Goal: Subscribe to service/newsletter

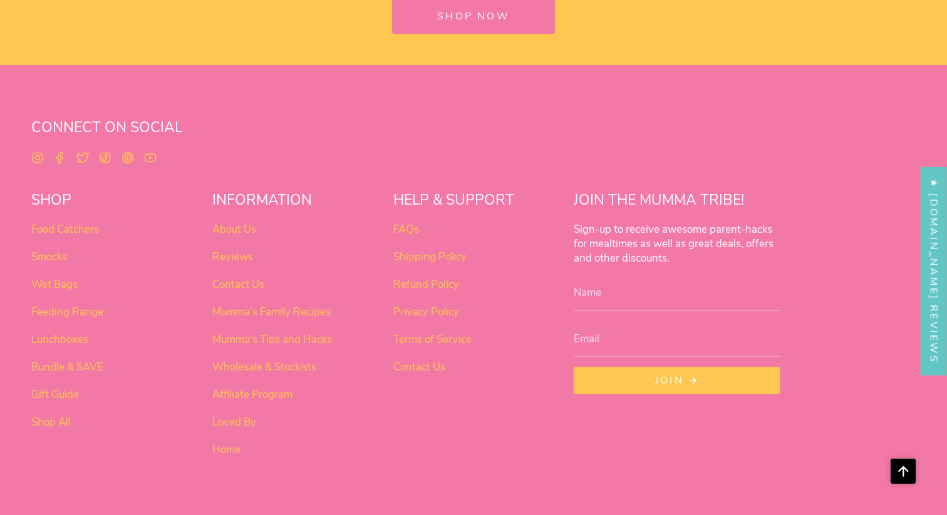
scroll to position [4837, 0]
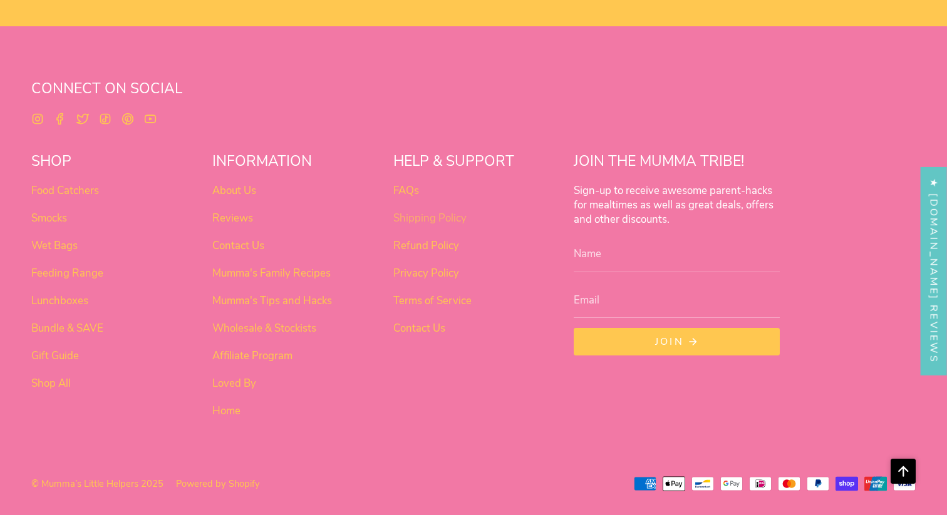
click at [452, 211] on link "Shipping Policy" at bounding box center [429, 218] width 73 height 14
click at [655, 261] on input "Name" at bounding box center [677, 254] width 206 height 36
type input "Julia"
type input "uberjoi@gmail.com"
click at [678, 353] on button "Join" at bounding box center [677, 342] width 206 height 28
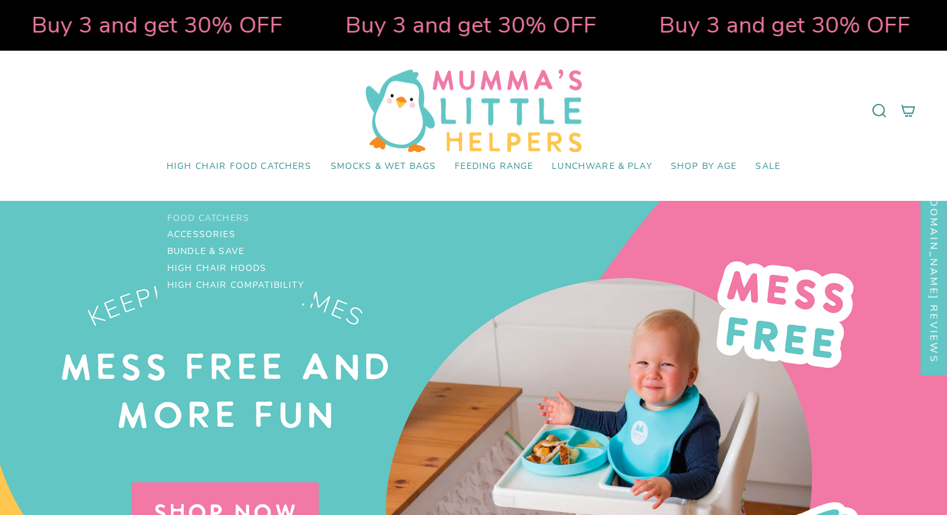
click at [225, 219] on span "Food Catchers" at bounding box center [208, 219] width 82 height 11
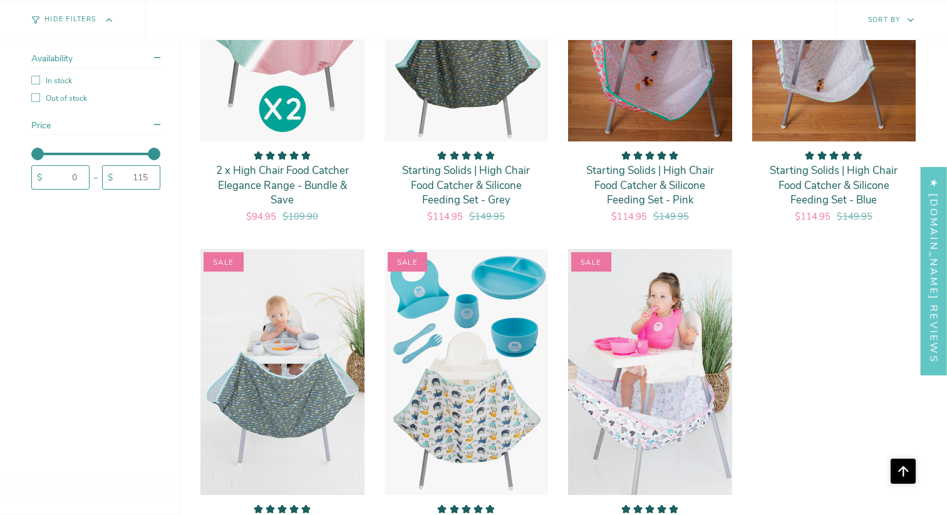
scroll to position [2730, 0]
